Goal: Task Accomplishment & Management: Use online tool/utility

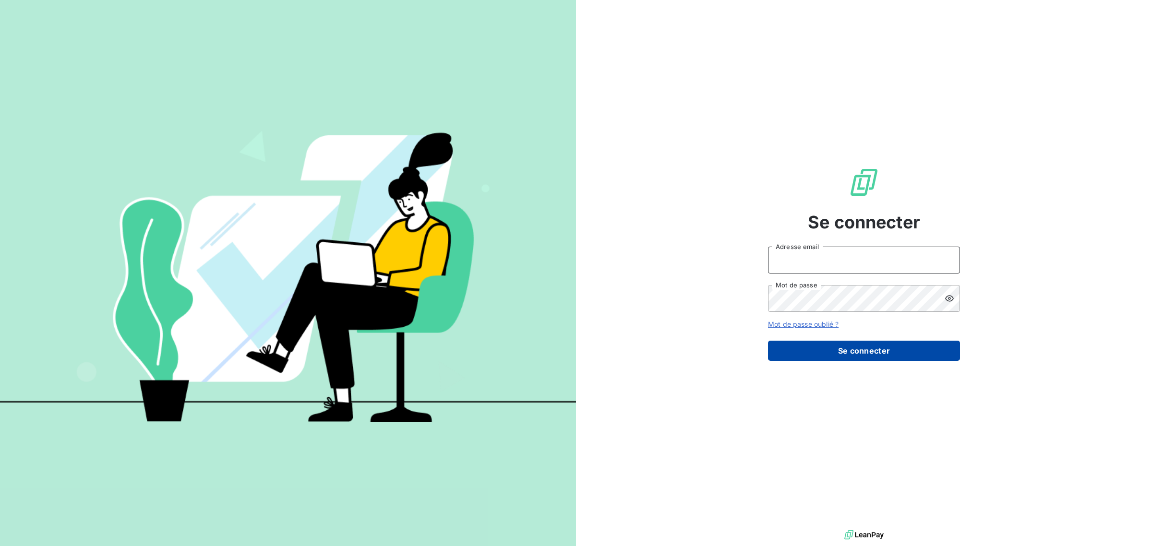
type input "[EMAIL_ADDRESS][DOMAIN_NAME]"
click at [863, 348] on button "Se connecter" at bounding box center [864, 351] width 192 height 20
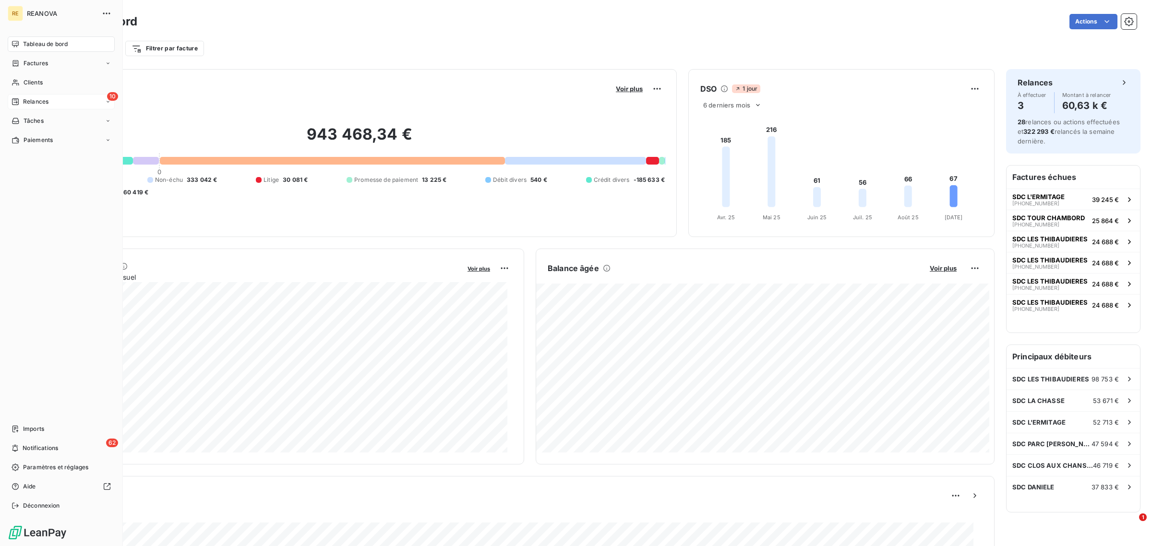
click at [44, 102] on span "Relances" at bounding box center [35, 101] width 25 height 9
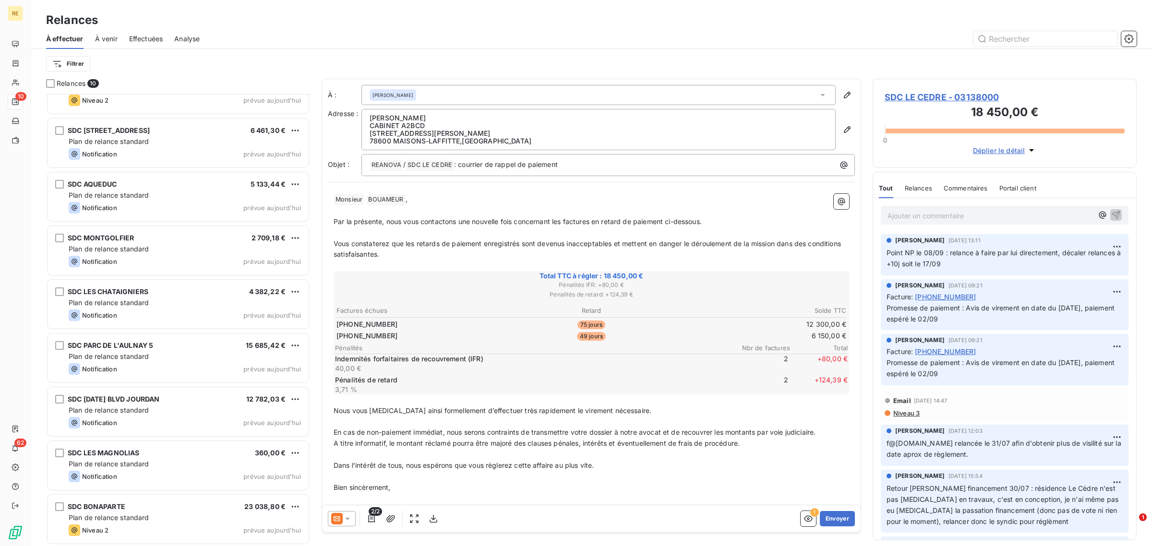
scroll to position [85, 0]
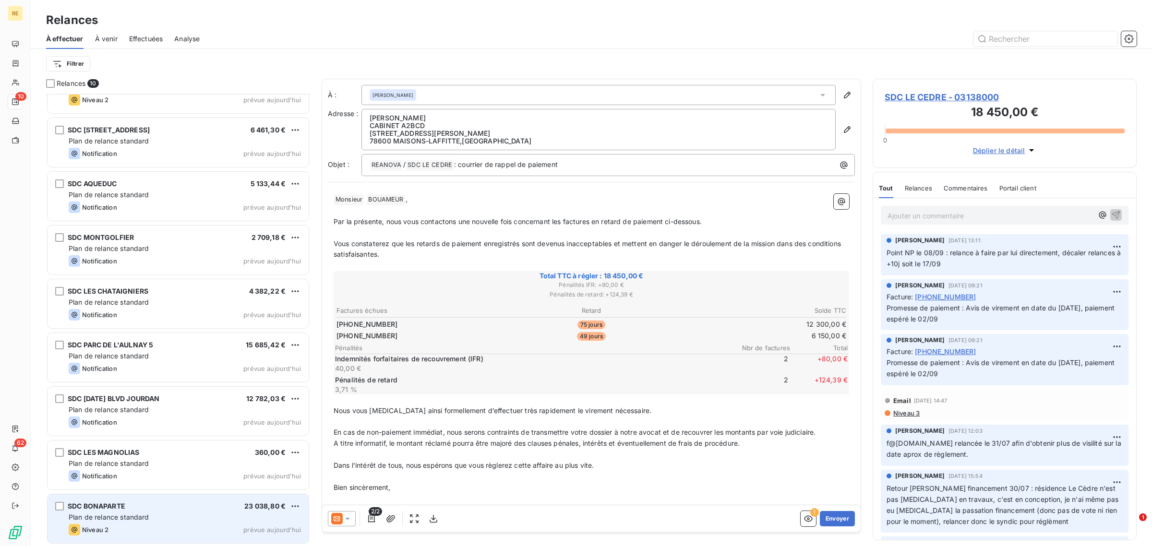
click at [152, 529] on div "Niveau 2 prévue aujourd’hui" at bounding box center [185, 530] width 232 height 12
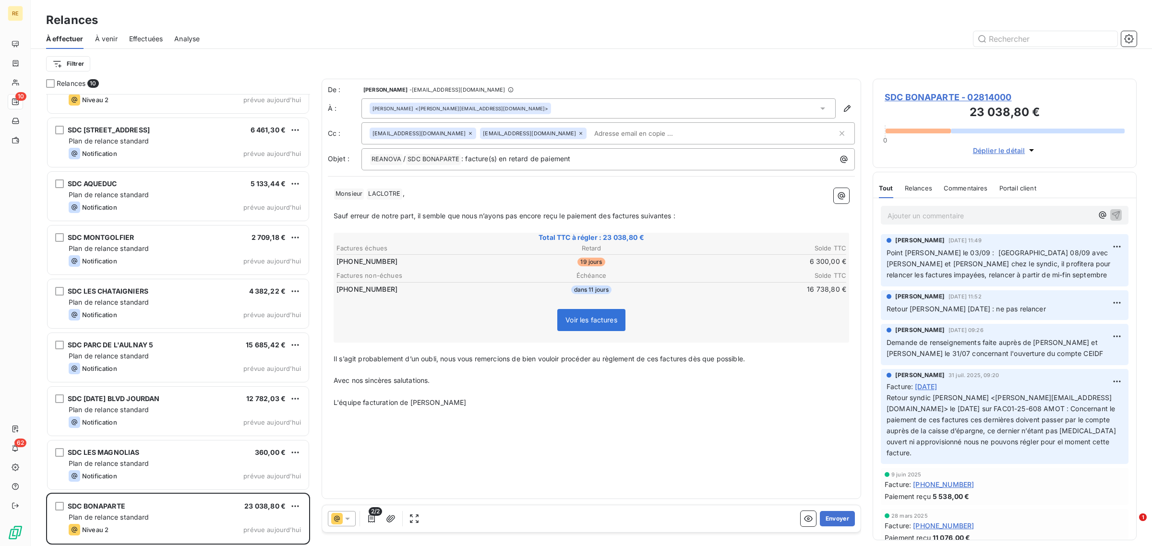
click at [590, 132] on input "text" at bounding box center [645, 133] width 111 height 14
click at [590, 132] on input "text" at bounding box center [713, 133] width 247 height 14
click at [848, 522] on button "Envoyer" at bounding box center [837, 518] width 35 height 15
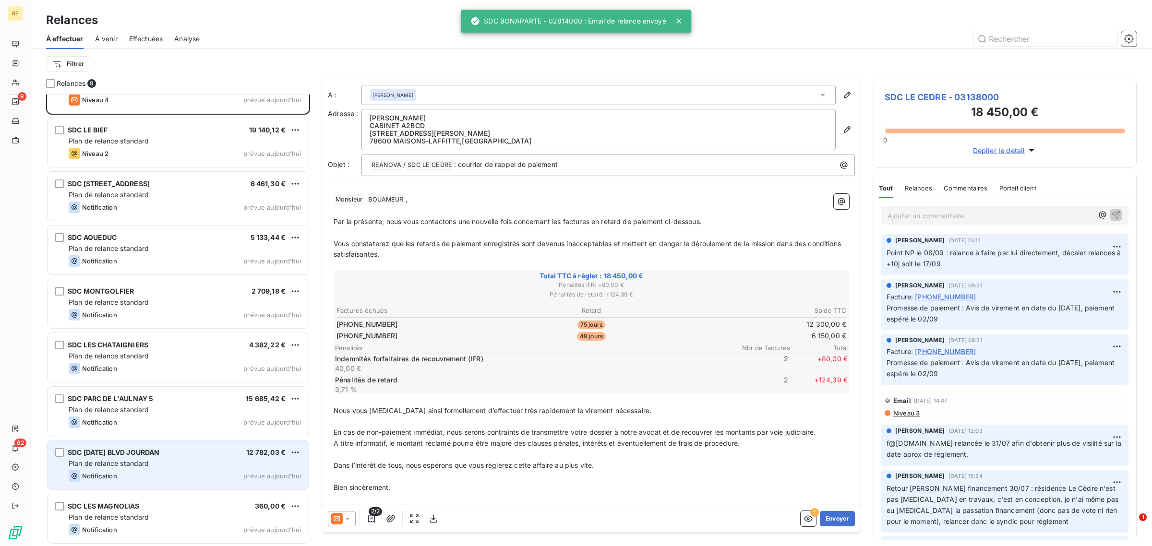
scroll to position [31, 0]
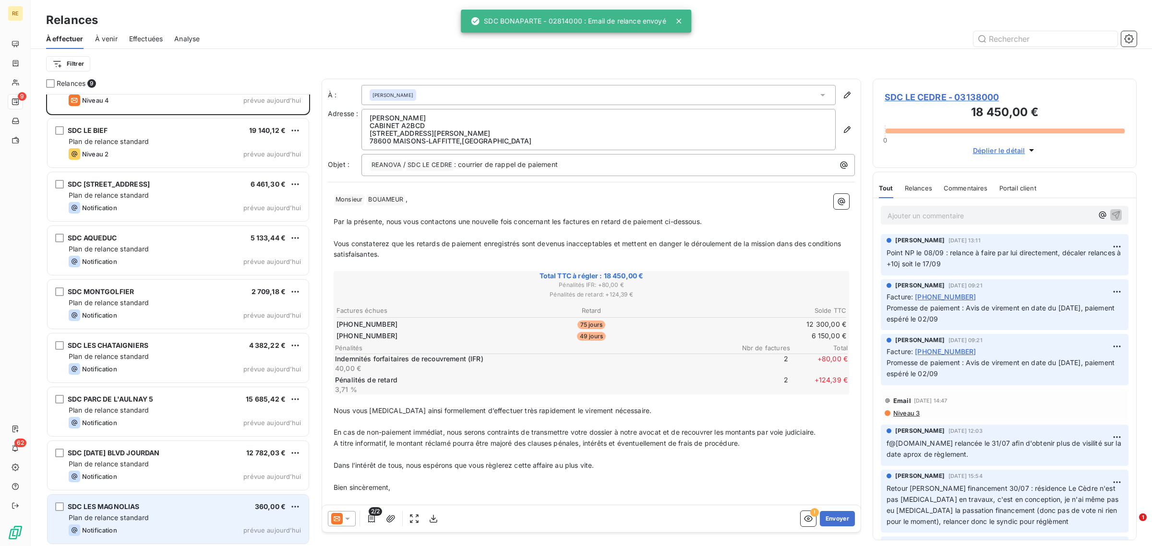
click at [168, 514] on div "Plan de relance standard" at bounding box center [185, 518] width 232 height 10
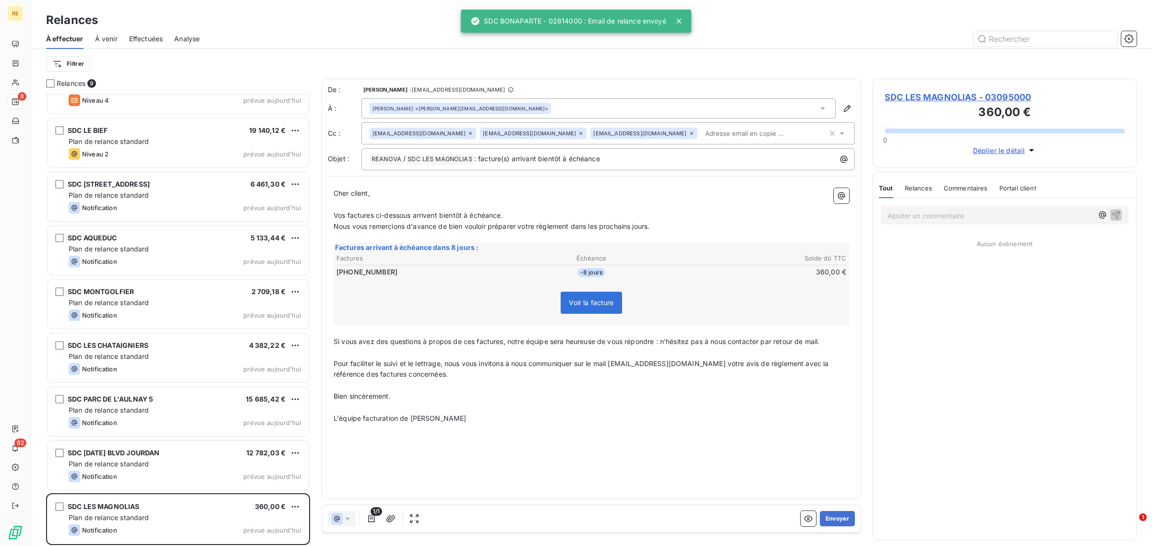
scroll to position [444, 255]
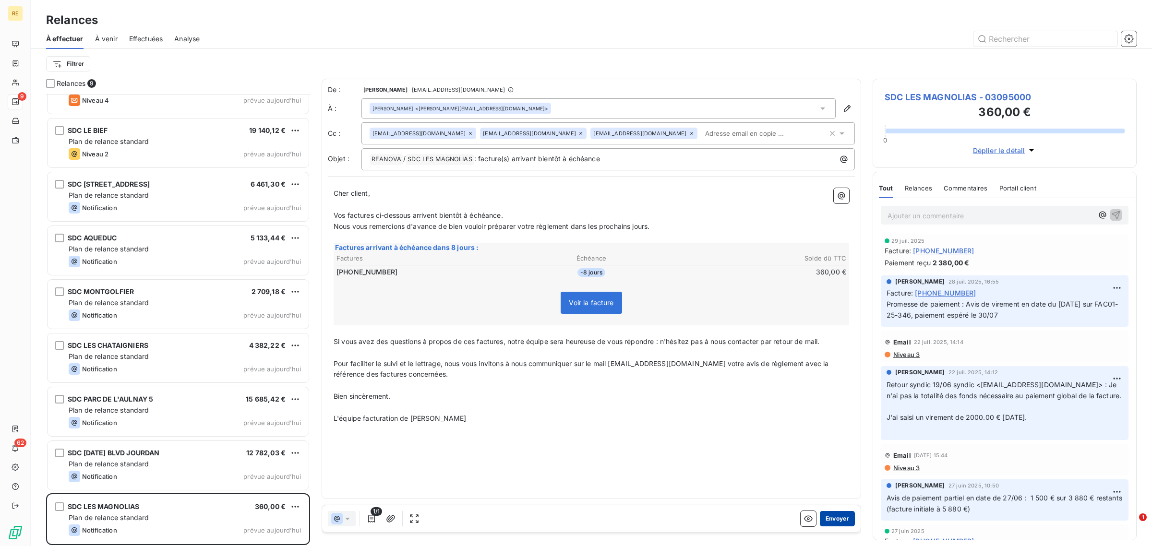
click at [844, 514] on button "Envoyer" at bounding box center [837, 518] width 35 height 15
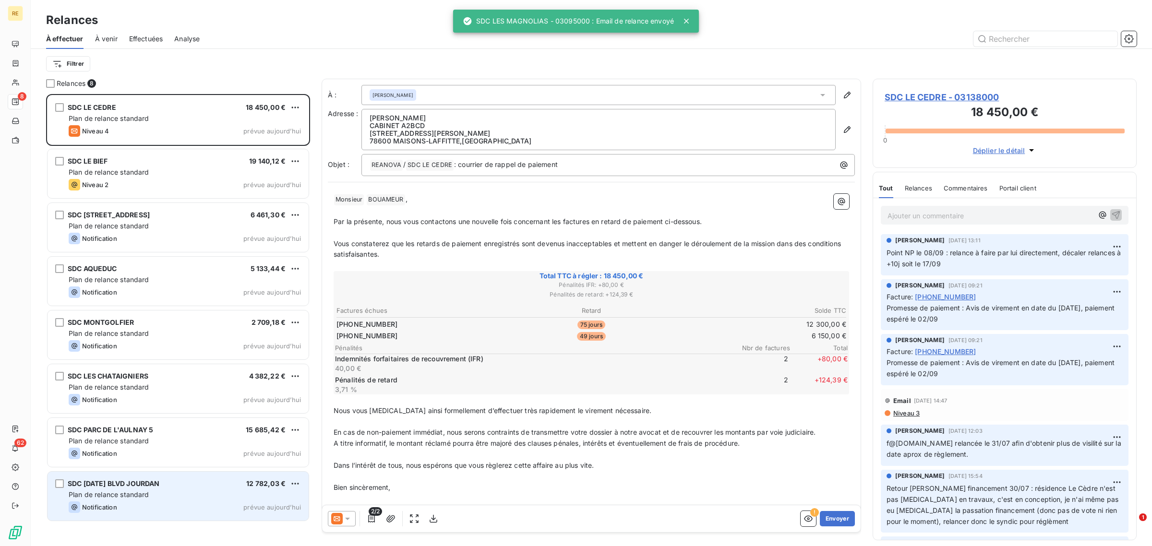
click at [186, 500] on div "Plan de relance standard" at bounding box center [185, 495] width 232 height 10
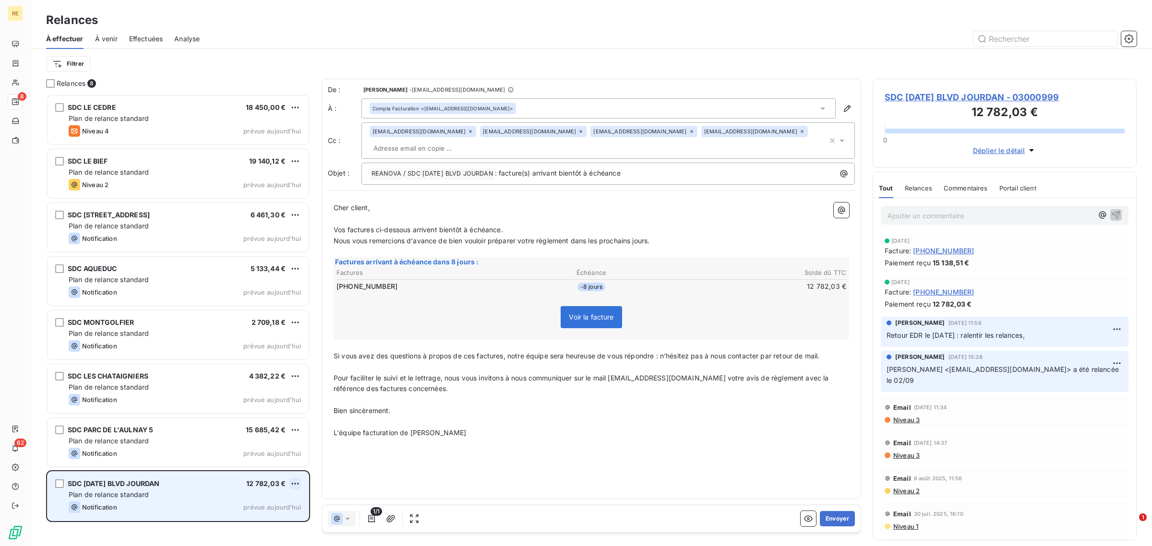
click at [298, 482] on html "RE 8 62 Relances À effectuer À venir Effectuées Analyse Filtrer Relances 8 SDC …" at bounding box center [576, 273] width 1152 height 546
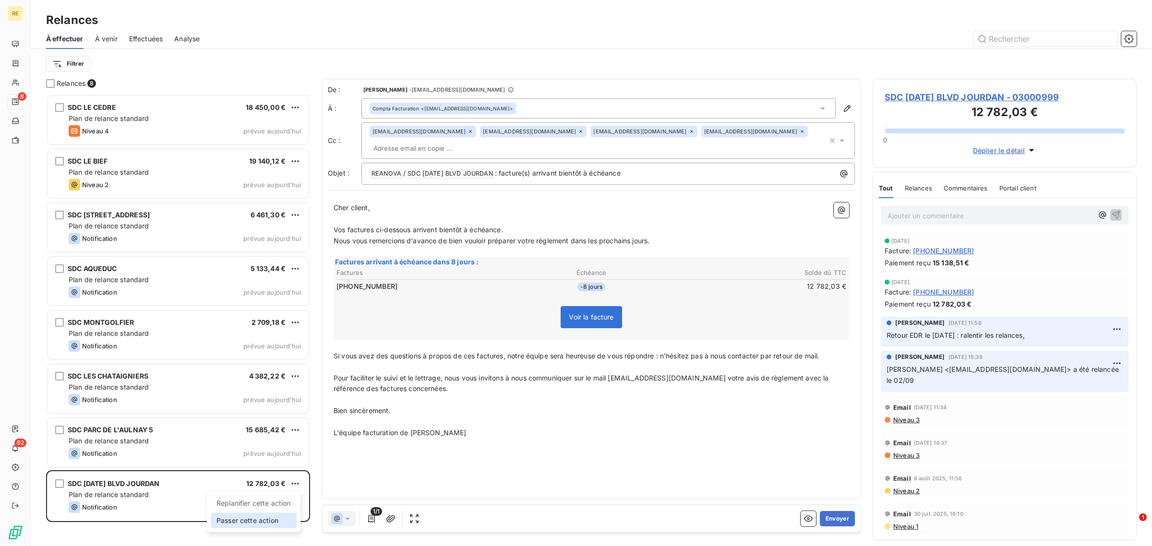
click at [233, 522] on div "Passer cette action" at bounding box center [254, 520] width 86 height 15
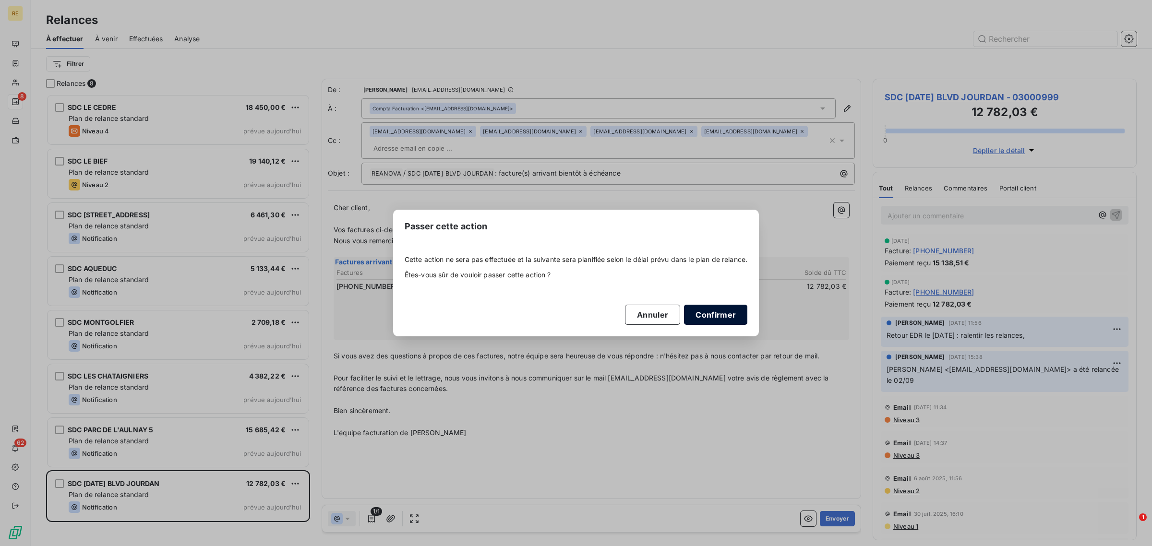
click at [717, 312] on button "Confirmer" at bounding box center [715, 315] width 63 height 20
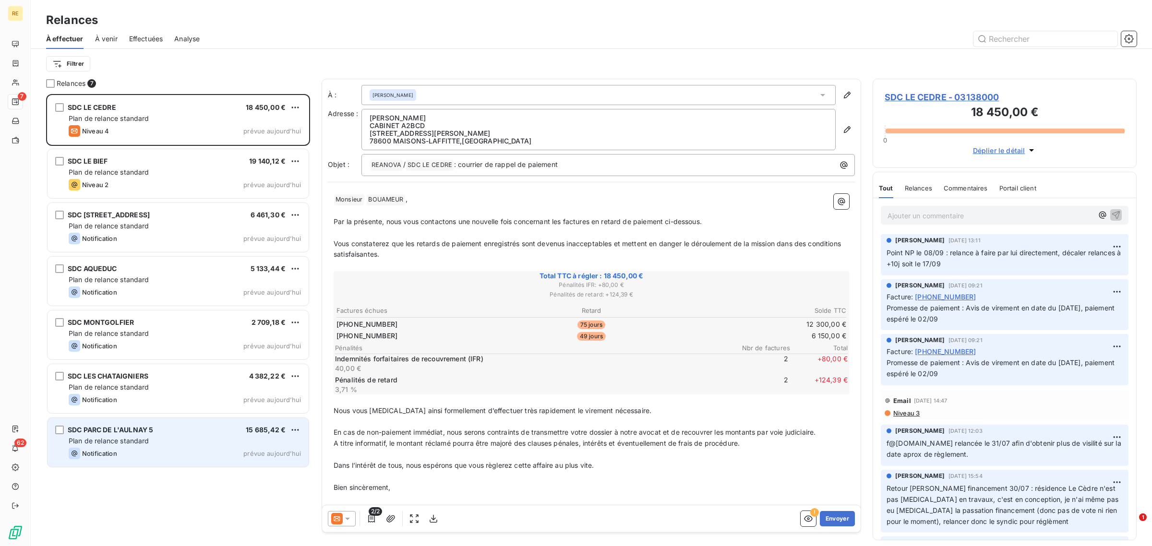
click at [137, 454] on div "Notification prévue aujourd’hui" at bounding box center [185, 454] width 232 height 12
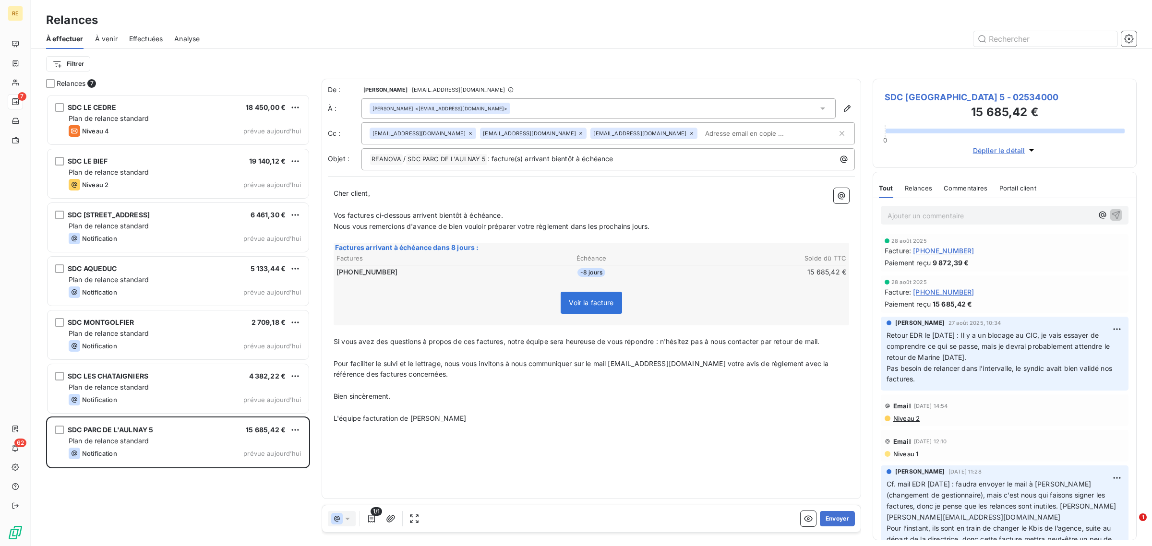
click at [701, 131] on input "text" at bounding box center [756, 133] width 111 height 14
click at [459, 211] on p "Vos factures ci-dessous arrivent bientôt à échéance." at bounding box center [591, 215] width 515 height 11
click at [840, 516] on button "Envoyer" at bounding box center [837, 518] width 35 height 15
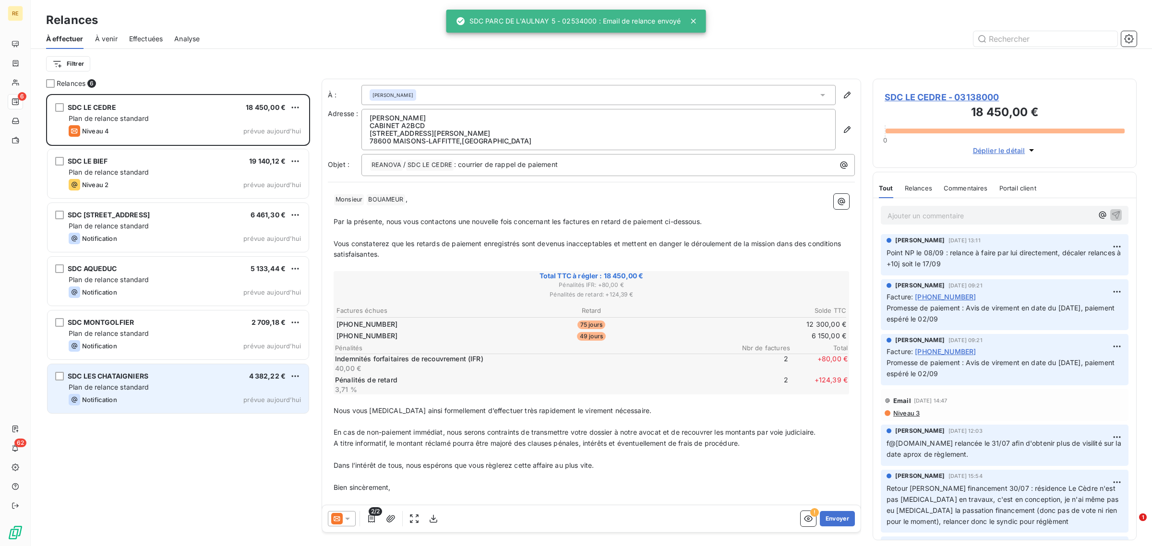
click at [191, 396] on div "Notification prévue aujourd’hui" at bounding box center [185, 400] width 232 height 12
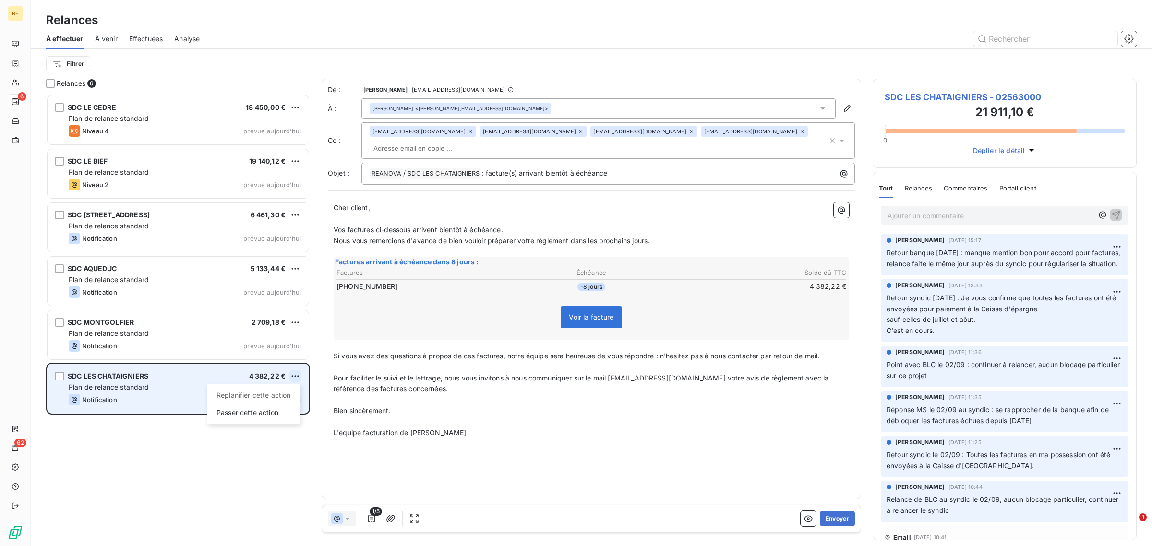
click at [296, 375] on html "RE 6 62 Relances À effectuer À venir Effectuées Analyse Filtrer Relances 6 SDC …" at bounding box center [576, 273] width 1152 height 546
click at [245, 414] on div "Passer cette action" at bounding box center [254, 412] width 86 height 15
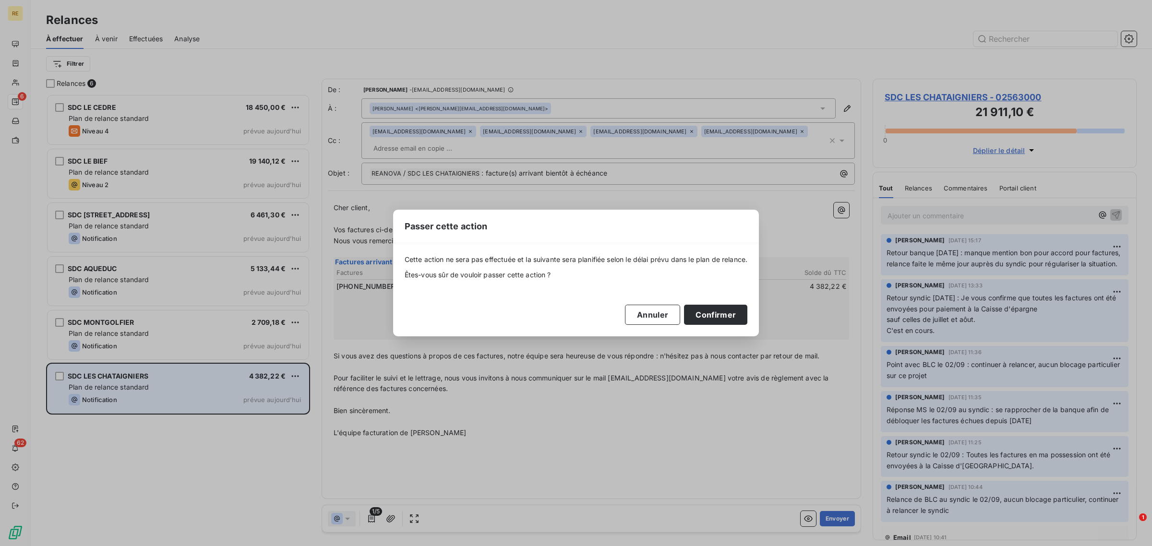
drag, startPoint x: 706, startPoint y: 313, endPoint x: 437, endPoint y: 342, distance: 270.8
click at [706, 312] on button "Confirmer" at bounding box center [715, 315] width 63 height 20
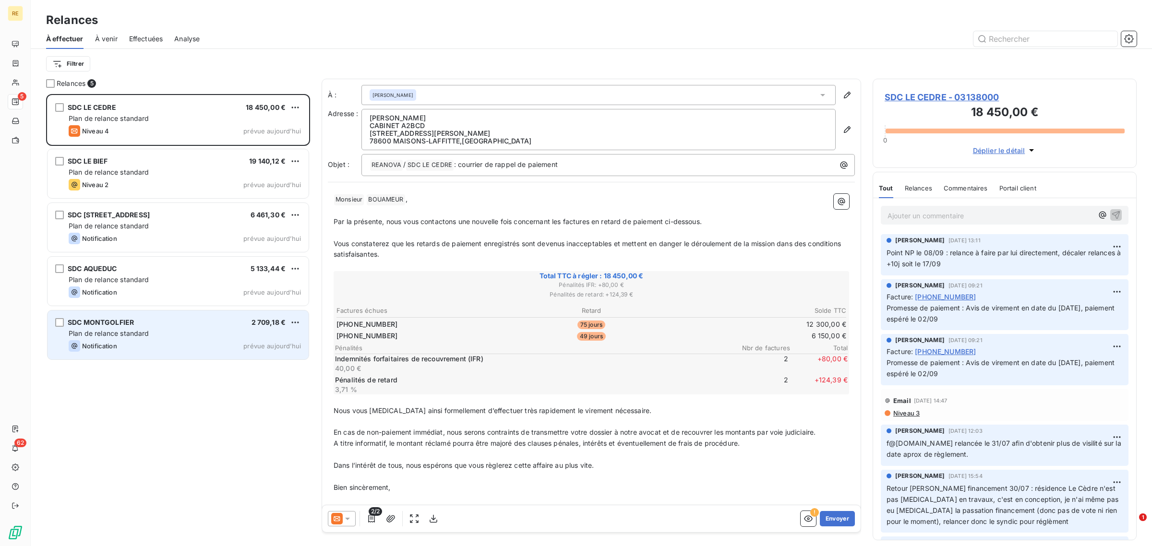
click at [136, 330] on span "Plan de relance standard" at bounding box center [109, 333] width 81 height 8
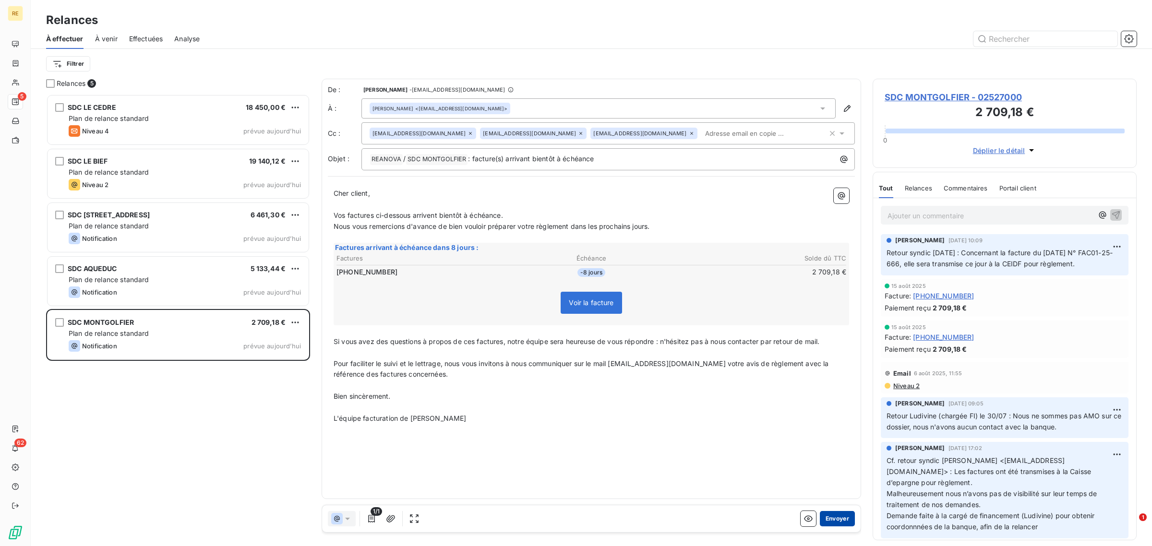
click at [835, 516] on button "Envoyer" at bounding box center [837, 518] width 35 height 15
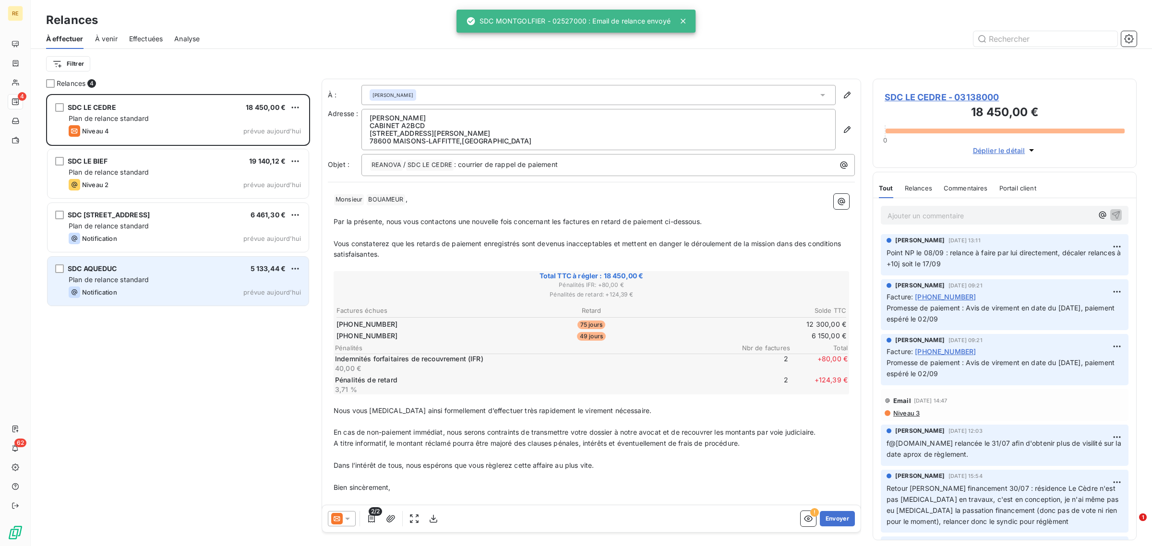
click at [118, 283] on span "Plan de relance standard" at bounding box center [109, 279] width 81 height 8
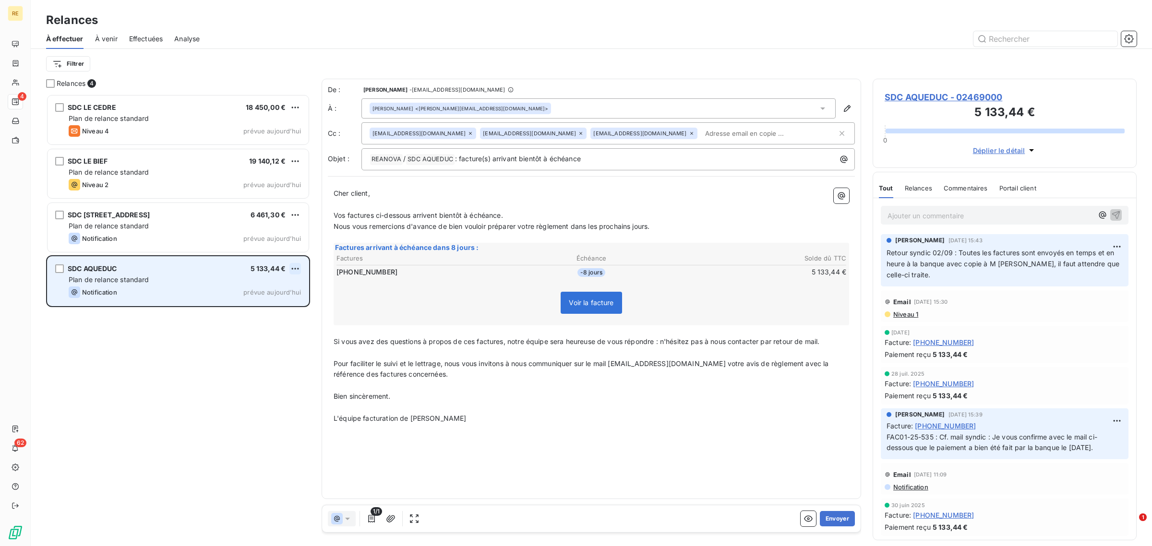
click at [297, 265] on html "RE 4 62 Relances À effectuer À venir Effectuées Analyse Filtrer Relances 4 SDC …" at bounding box center [576, 273] width 1152 height 546
click at [270, 303] on div "Passer cette action" at bounding box center [254, 305] width 86 height 15
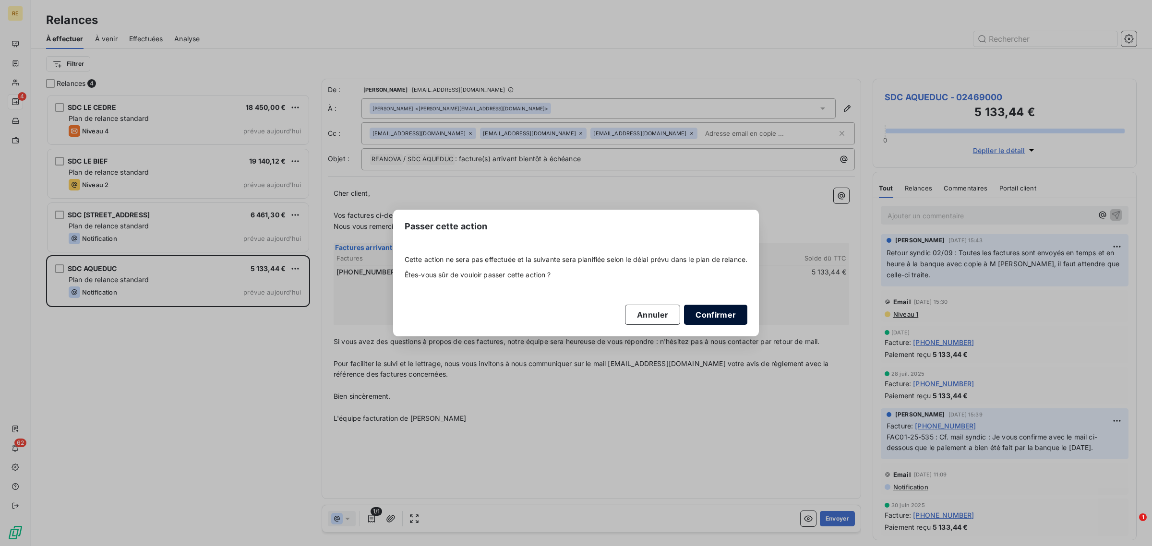
click at [697, 314] on button "Confirmer" at bounding box center [715, 315] width 63 height 20
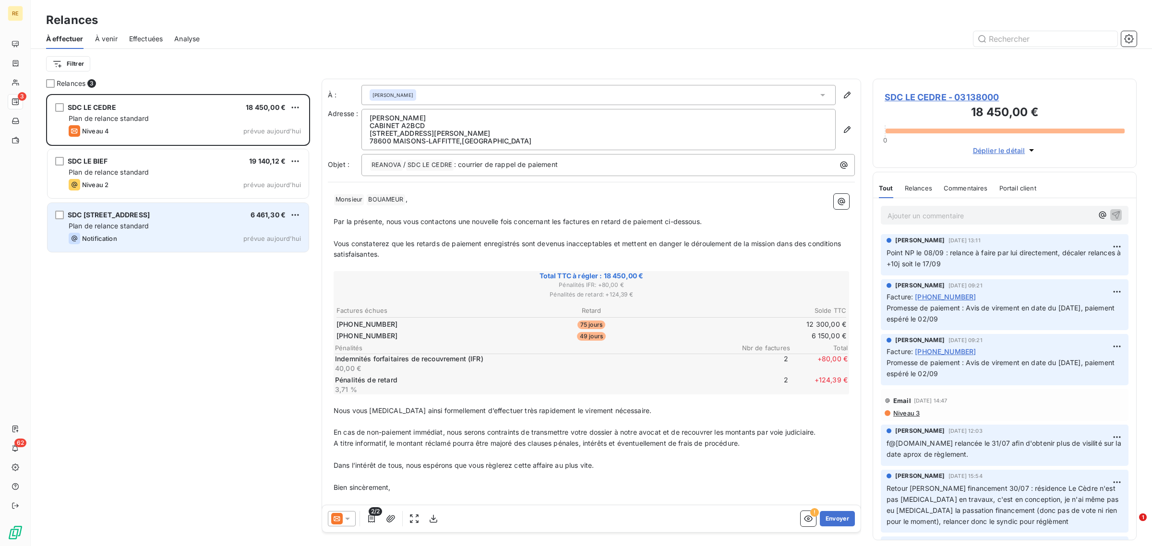
click at [138, 215] on span "SDC [STREET_ADDRESS]" at bounding box center [109, 215] width 82 height 8
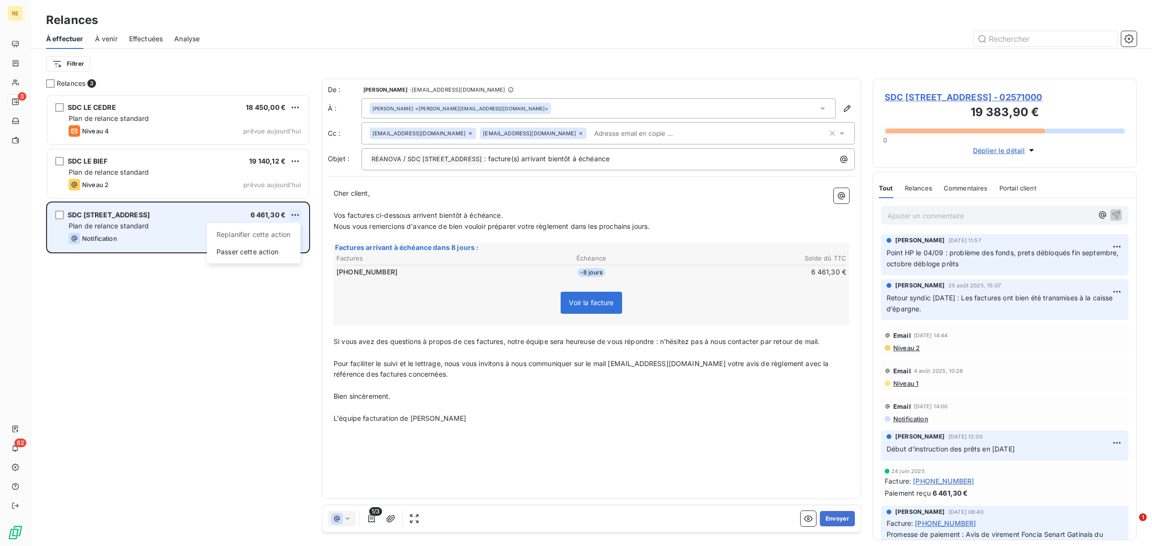
click at [296, 214] on html "RE 3 62 Relances À effectuer À venir Effectuées Analyse Filtrer Relances 3 SDC …" at bounding box center [576, 273] width 1152 height 546
click at [254, 250] on div "Passer cette action" at bounding box center [254, 251] width 86 height 15
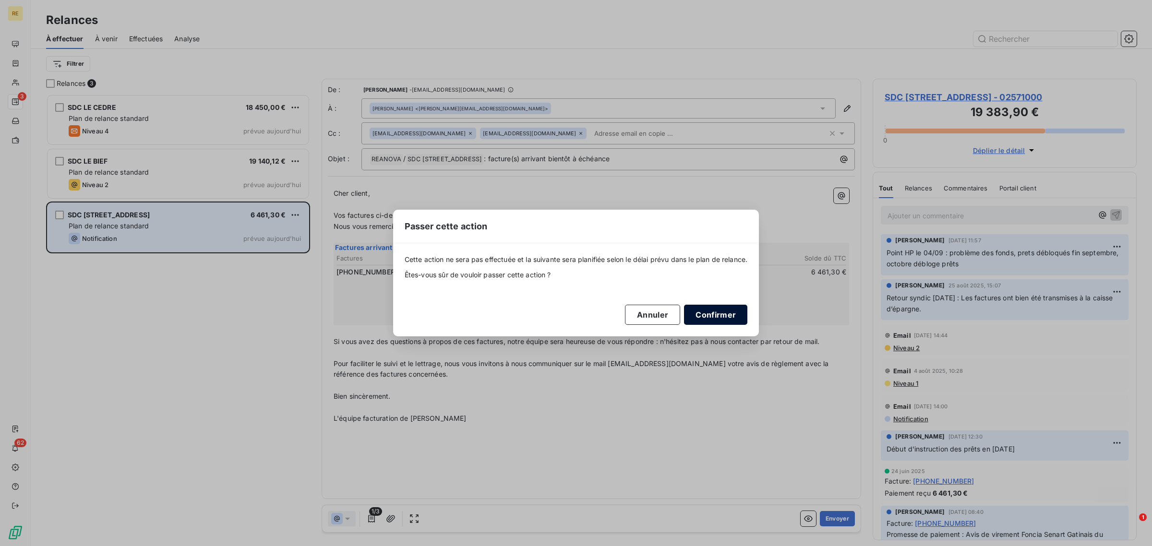
click at [721, 308] on button "Confirmer" at bounding box center [715, 315] width 63 height 20
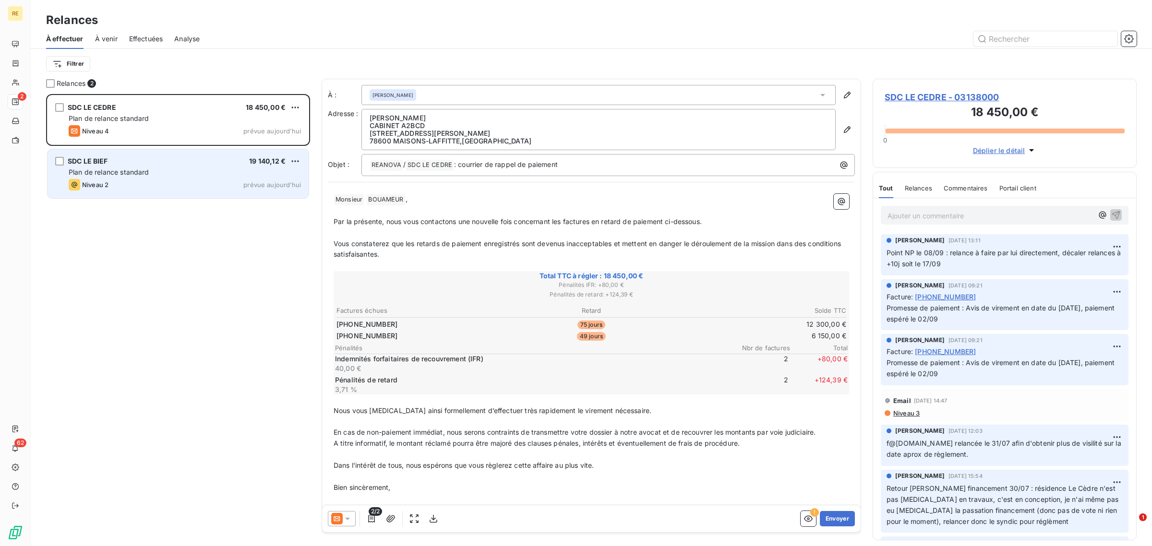
click at [90, 164] on span "SDC LE BIEF" at bounding box center [88, 161] width 40 height 8
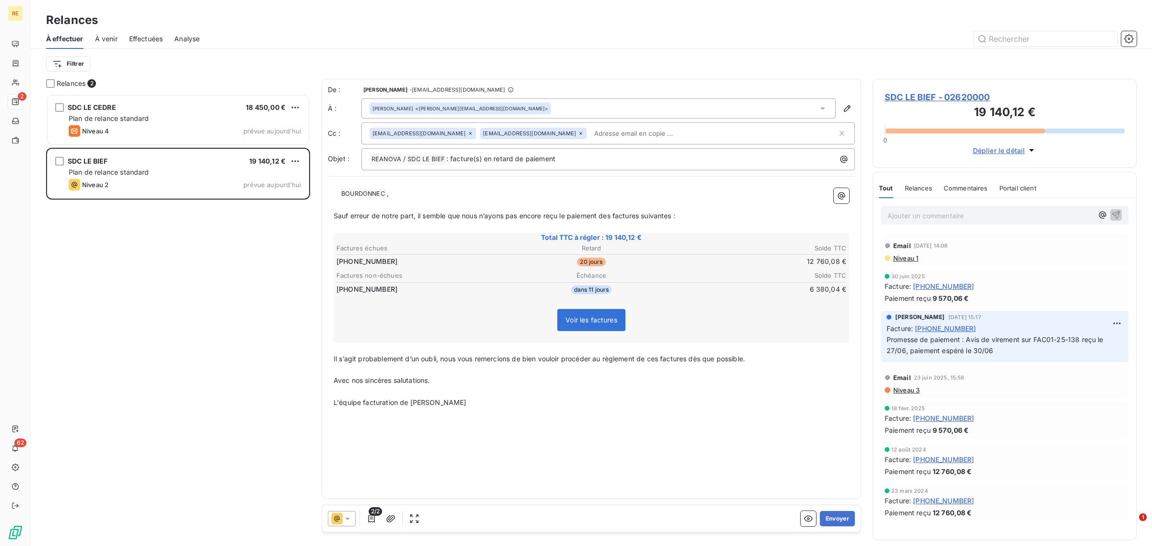
drag, startPoint x: 953, startPoint y: 99, endPoint x: 946, endPoint y: 107, distance: 10.2
click at [953, 99] on span "SDC LE BIEF - 02620000" at bounding box center [1004, 97] width 240 height 13
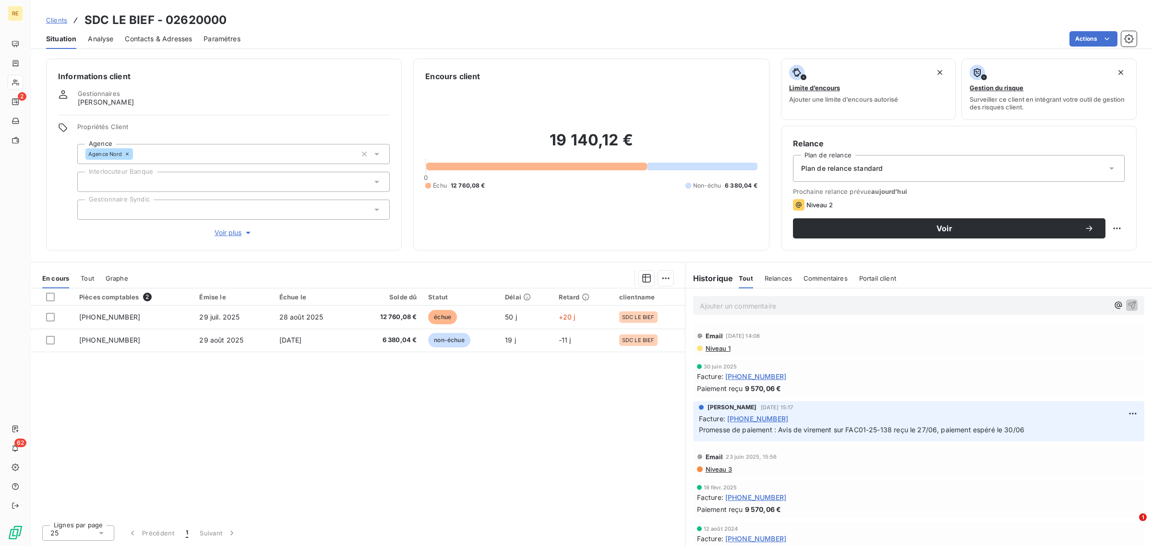
click at [164, 38] on span "Contacts & Adresses" at bounding box center [158, 39] width 67 height 10
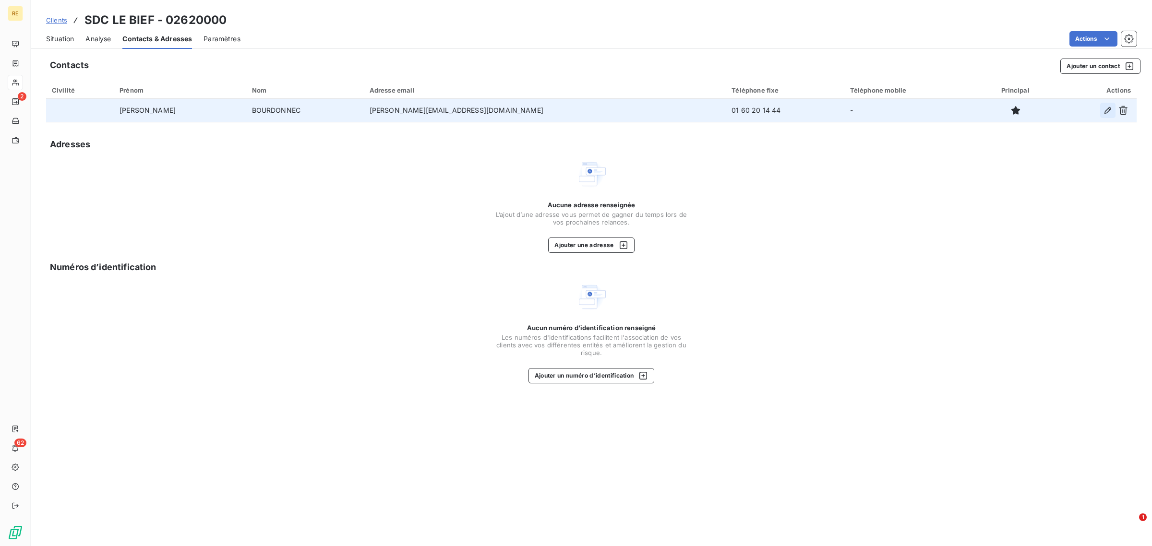
click at [1110, 108] on icon "button" at bounding box center [1108, 111] width 10 height 10
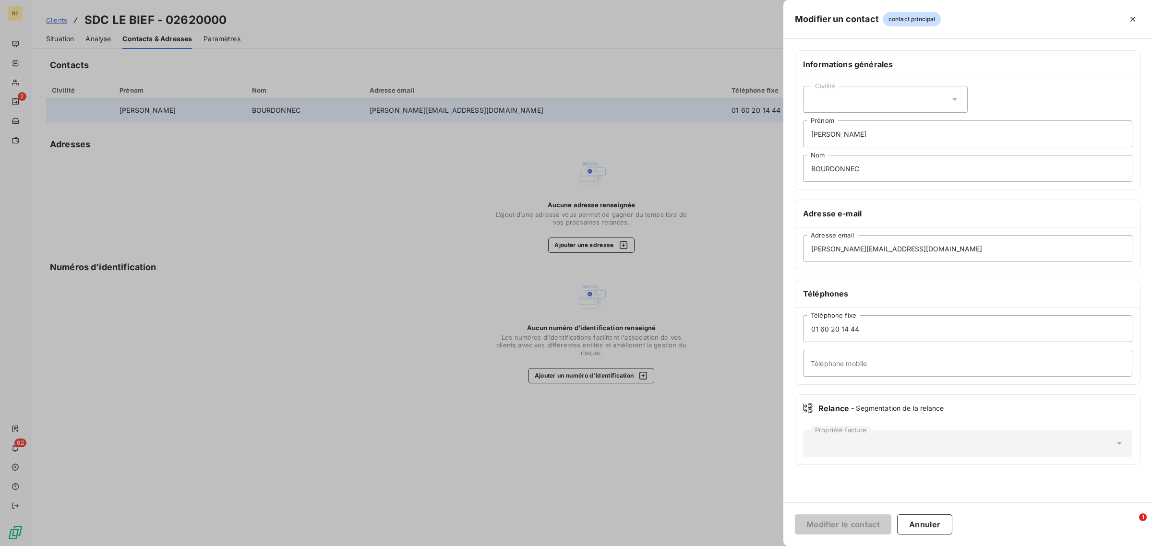
click at [853, 95] on div "Civilité" at bounding box center [885, 99] width 165 height 27
click at [855, 132] on li "Monsieur" at bounding box center [885, 140] width 165 height 17
click at [841, 522] on button "Modifier le contact" at bounding box center [843, 524] width 96 height 20
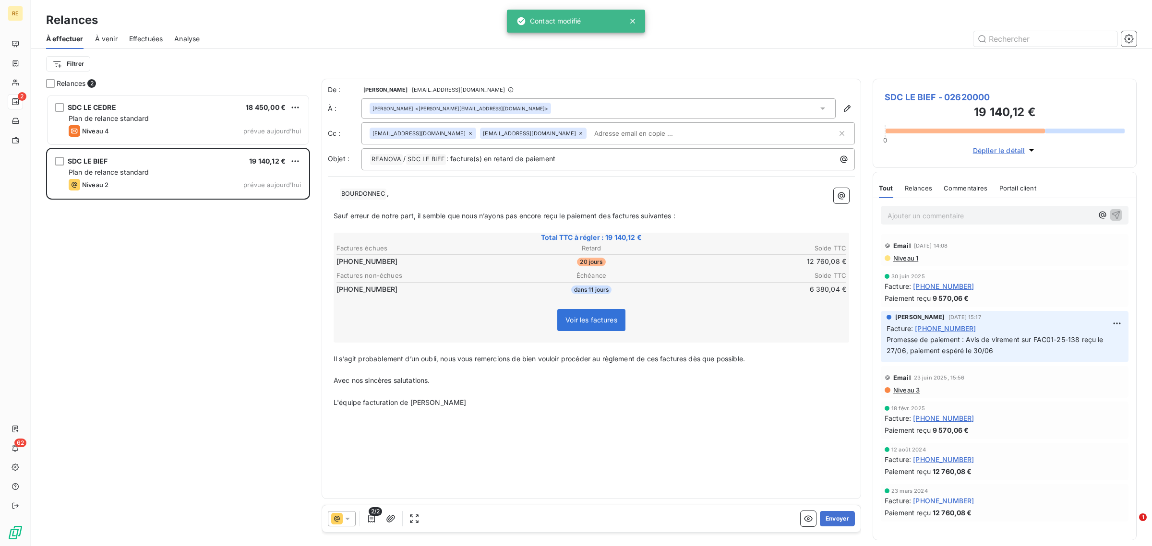
scroll to position [444, 255]
click at [514, 194] on p "﻿ Monsieur ﻿ BOURDONNEC ﻿ ," at bounding box center [591, 194] width 515 height 12
click at [590, 128] on input "text" at bounding box center [645, 133] width 111 height 14
click at [596, 361] on p "Il s’agit probablement d’un oubli, nous vous remercions de bien vouloir procéde…" at bounding box center [591, 359] width 515 height 11
click at [836, 524] on button "Envoyer" at bounding box center [837, 518] width 35 height 15
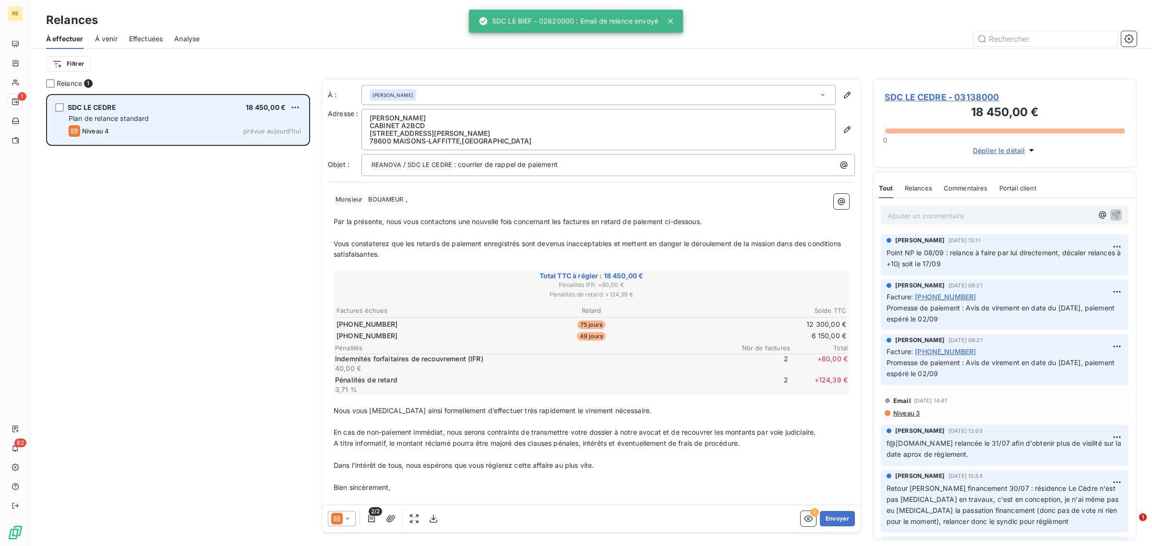
drag, startPoint x: 195, startPoint y: 113, endPoint x: 181, endPoint y: 130, distance: 21.9
click at [194, 113] on div "SDC LE CEDRE 18 450,00 € Plan de relance standard Niveau 4 prévue [DATE]" at bounding box center [178, 120] width 261 height 49
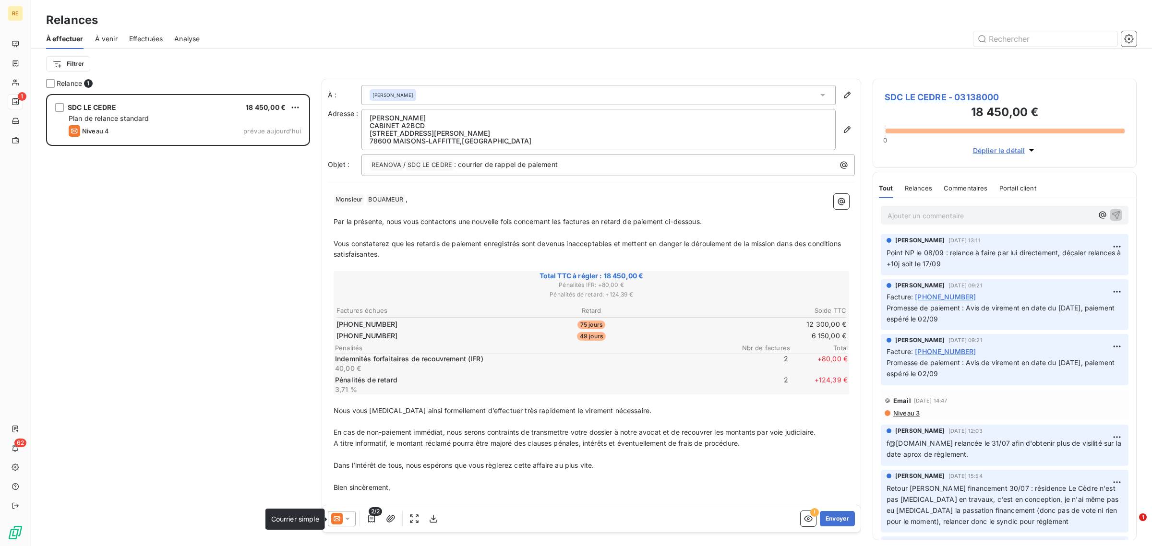
click at [337, 522] on icon at bounding box center [337, 519] width 12 height 12
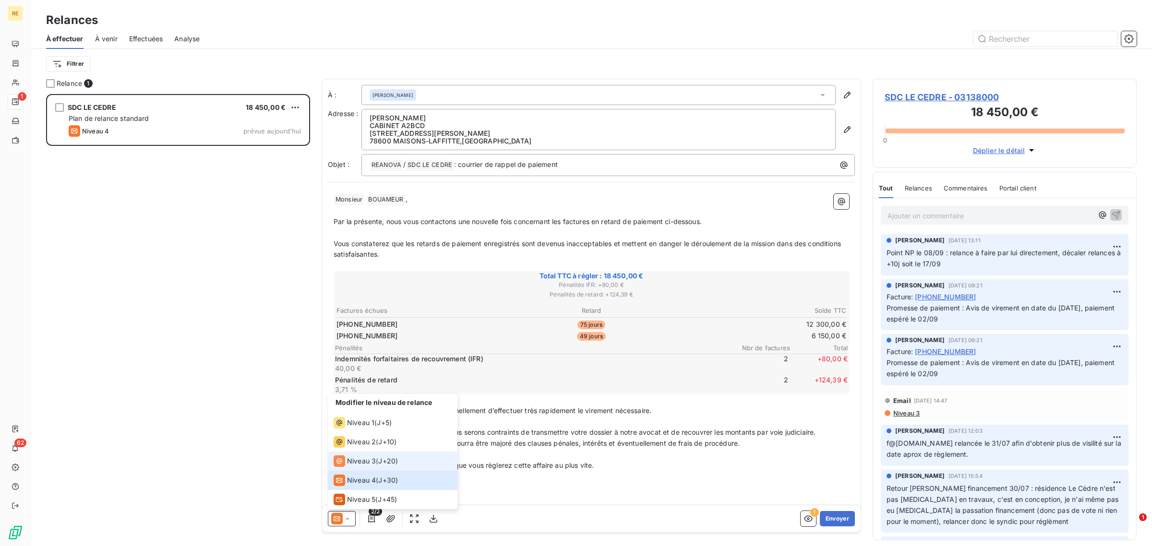
click at [366, 463] on span "Niveau 3" at bounding box center [361, 461] width 29 height 10
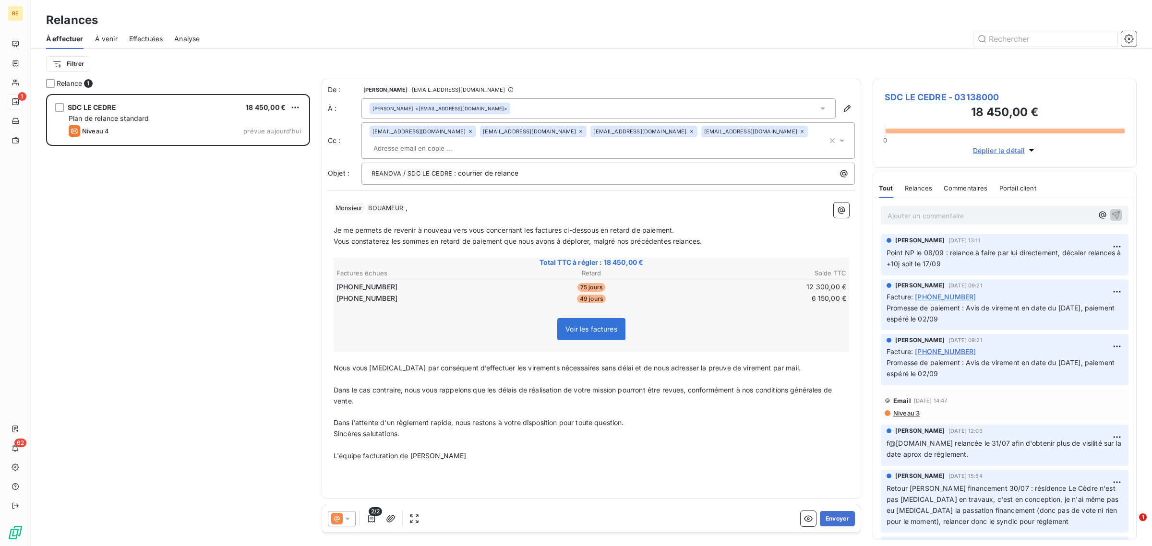
click at [557, 203] on p "﻿ Monsieur ﻿ [PERSON_NAME] ﻿ ," at bounding box center [591, 209] width 515 height 12
click at [690, 133] on icon at bounding box center [691, 131] width 3 height 3
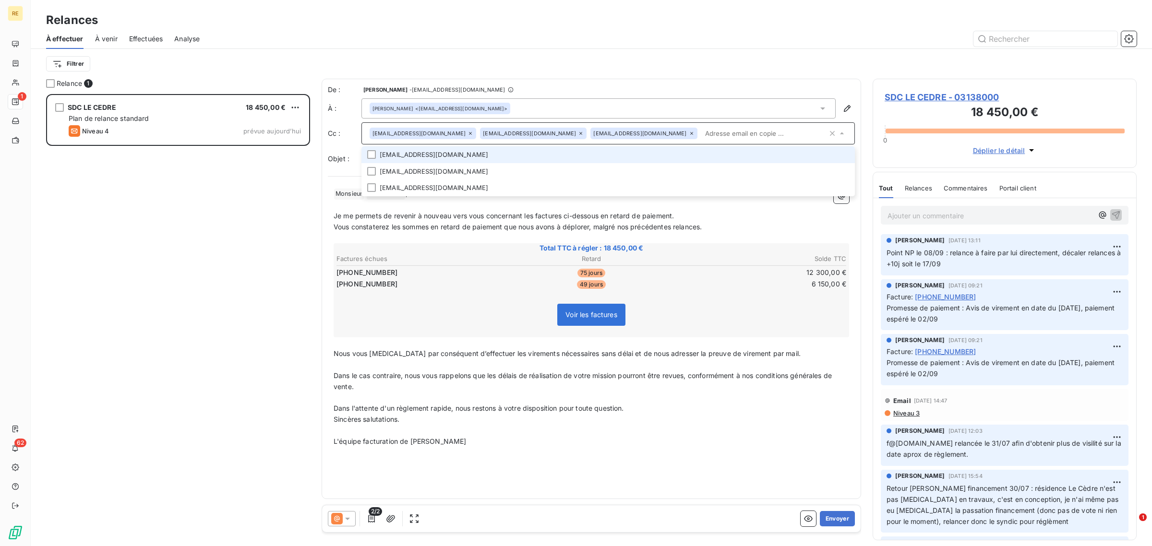
click at [578, 133] on icon at bounding box center [581, 134] width 6 height 6
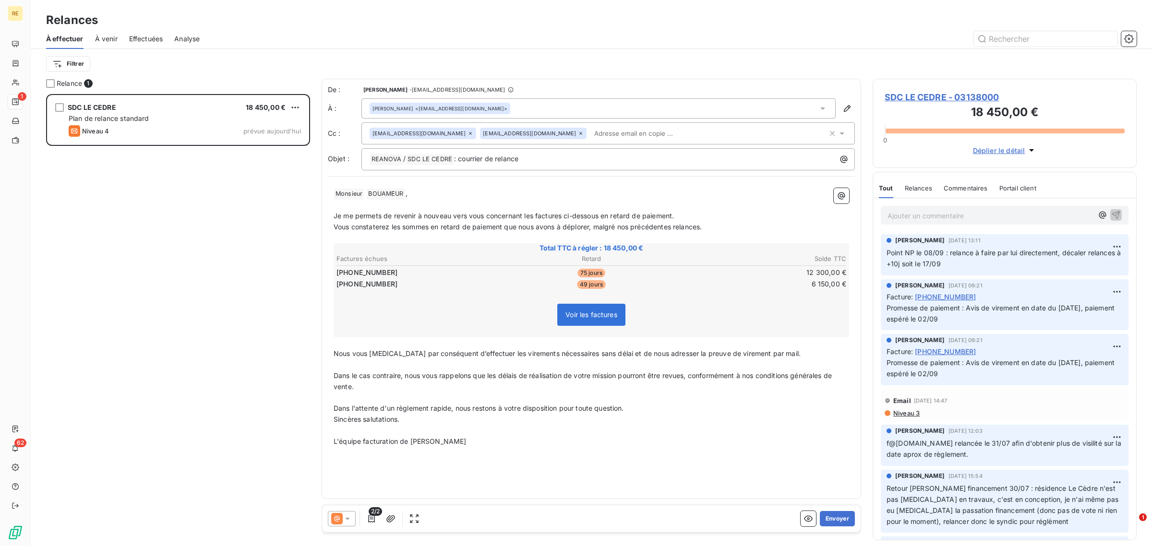
click at [590, 138] on input "text" at bounding box center [645, 133] width 111 height 14
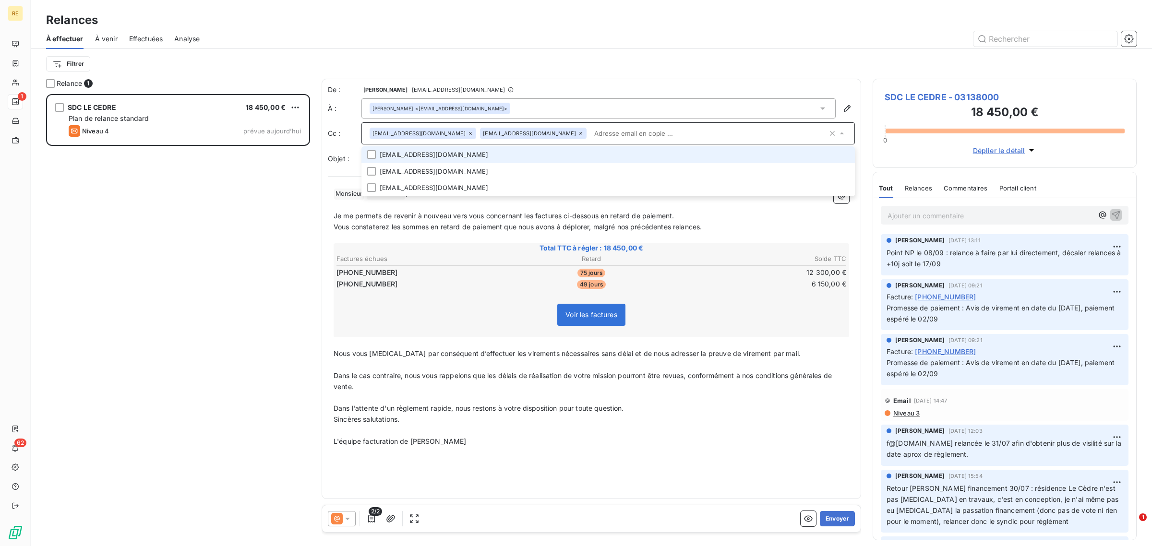
click at [478, 155] on li "[EMAIL_ADDRESS][DOMAIN_NAME]" at bounding box center [607, 154] width 493 height 17
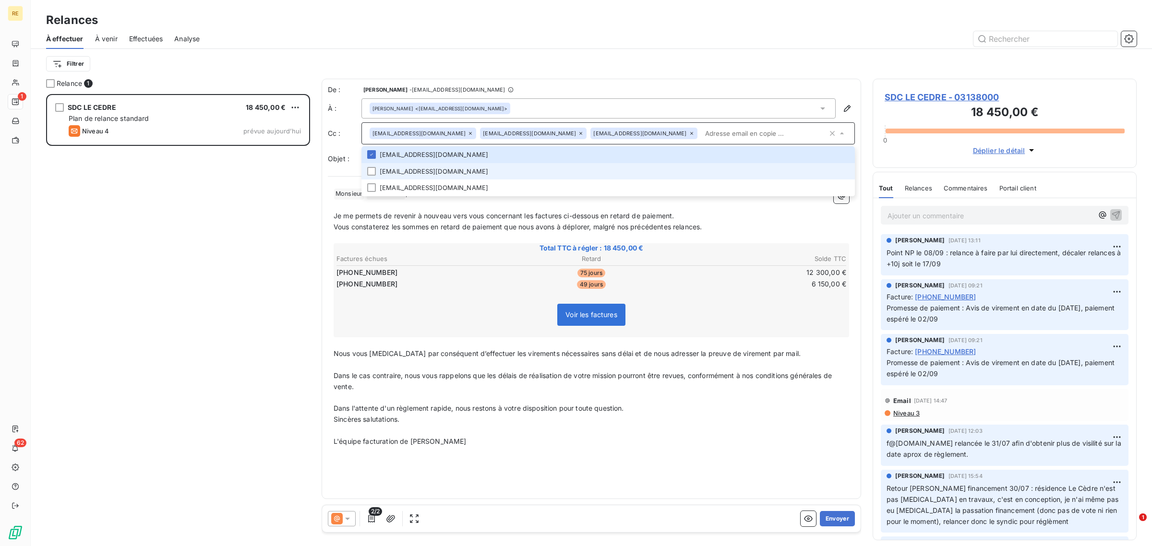
click at [446, 168] on li "[EMAIL_ADDRESS][DOMAIN_NAME]" at bounding box center [607, 171] width 493 height 17
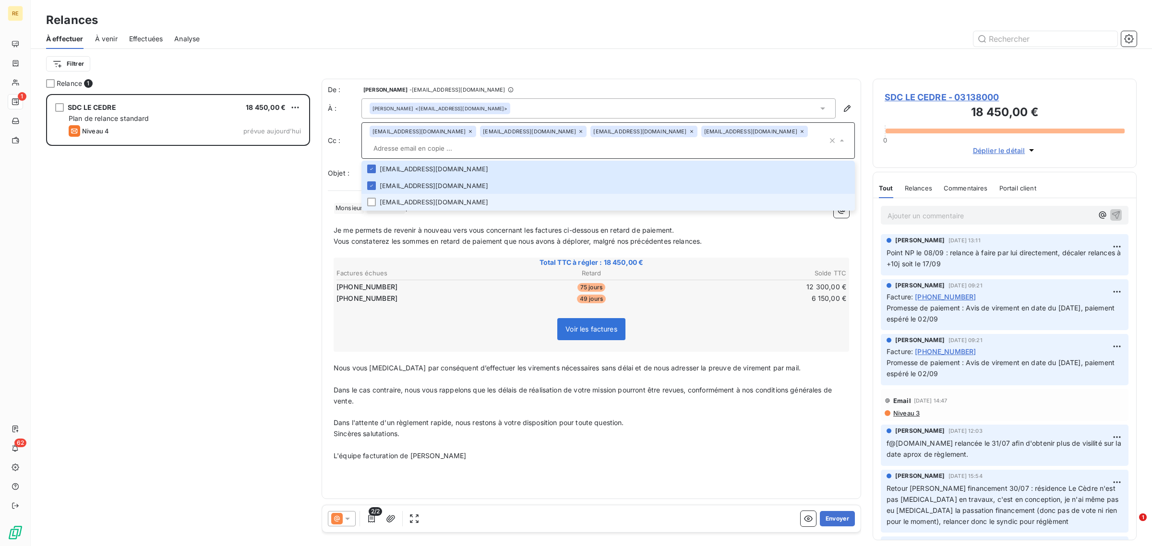
click at [434, 194] on li "[EMAIL_ADDRESS][DOMAIN_NAME]" at bounding box center [607, 202] width 493 height 17
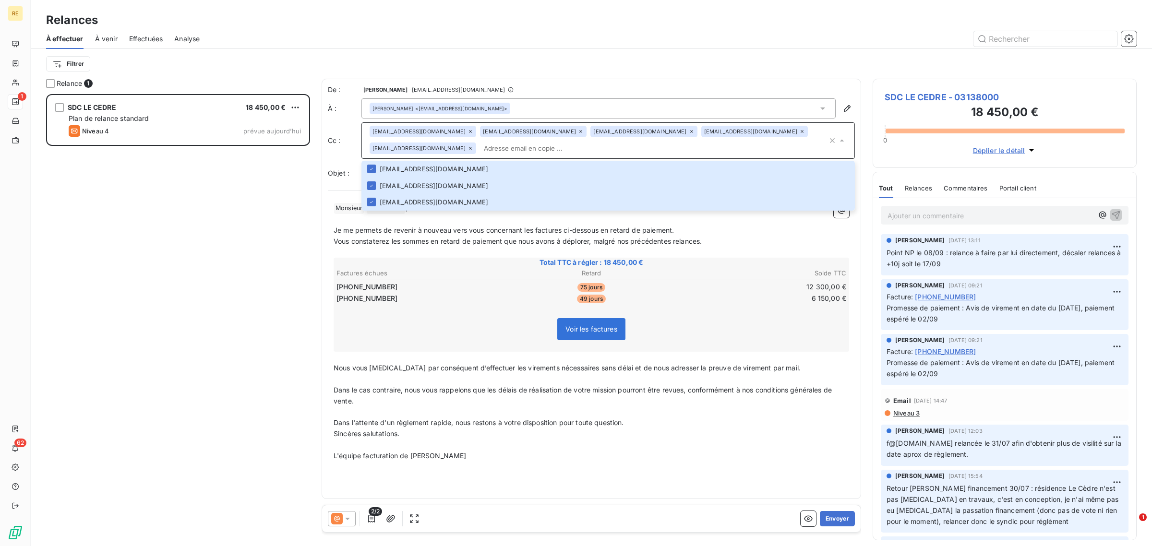
click at [559, 247] on p "﻿" at bounding box center [591, 252] width 515 height 11
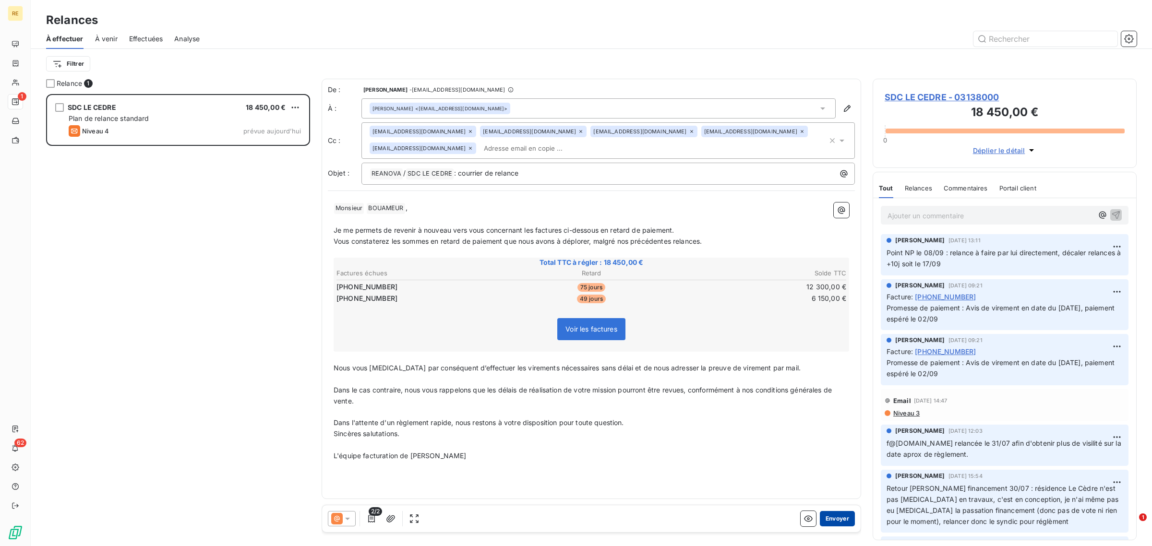
click at [841, 516] on button "Envoyer" at bounding box center [837, 518] width 35 height 15
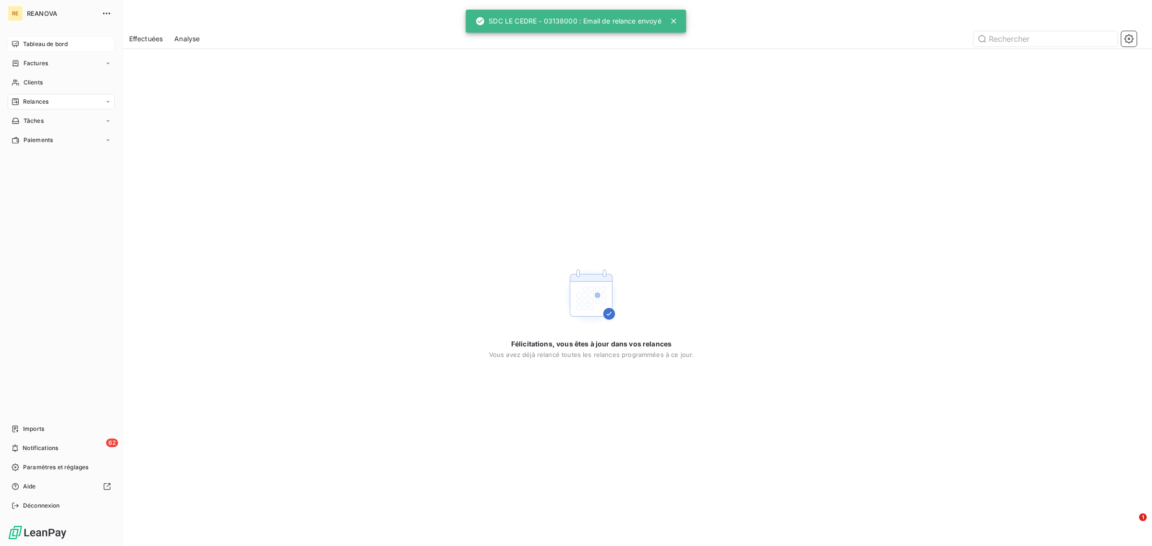
click at [42, 43] on span "Tableau de bord" at bounding box center [45, 44] width 45 height 9
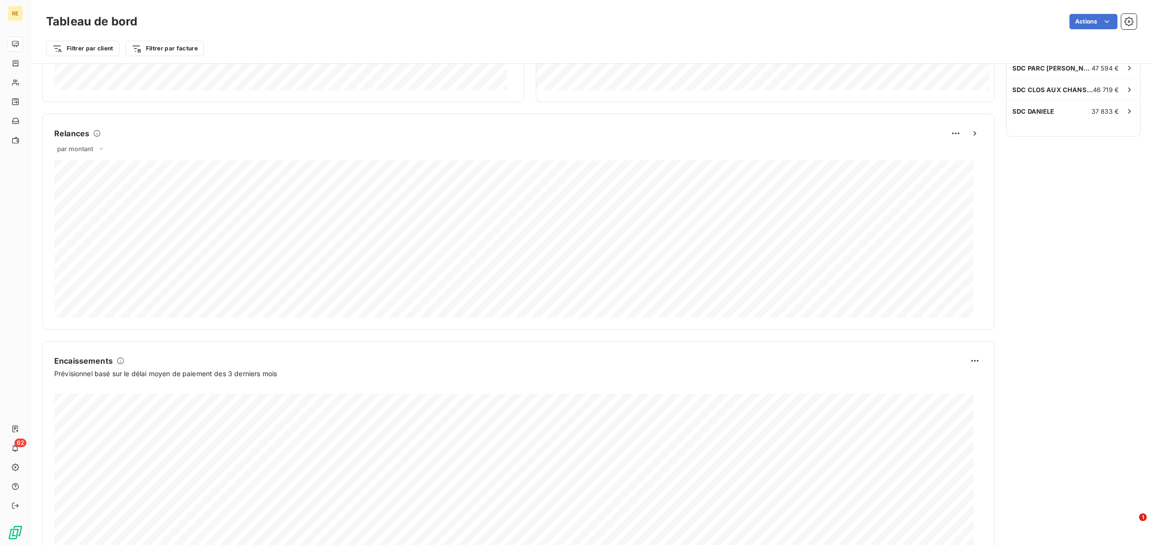
scroll to position [389, 0]
